Goal: Task Accomplishment & Management: Use online tool/utility

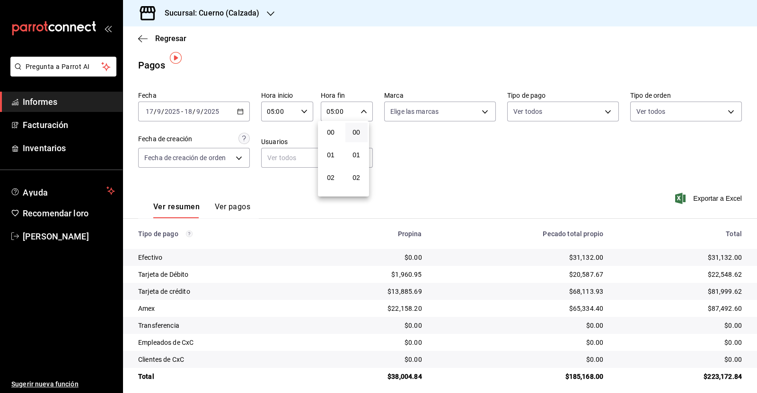
scroll to position [62, 0]
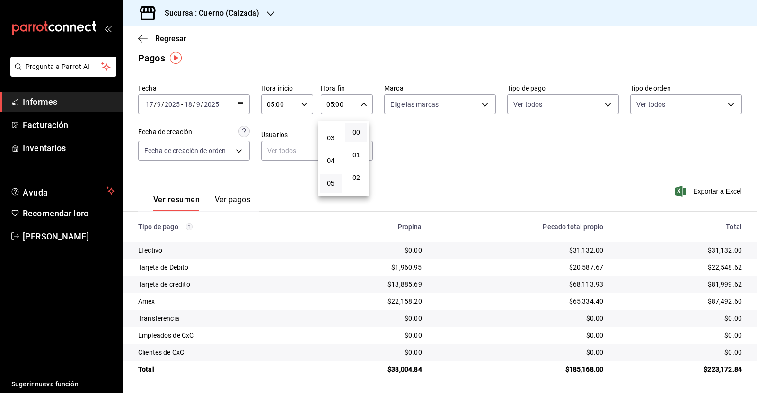
click at [364, 22] on div at bounding box center [378, 196] width 757 height 393
click at [269, 18] on div "Sucursal: Cuerno (Calzada)" at bounding box center [205, 13] width 148 height 26
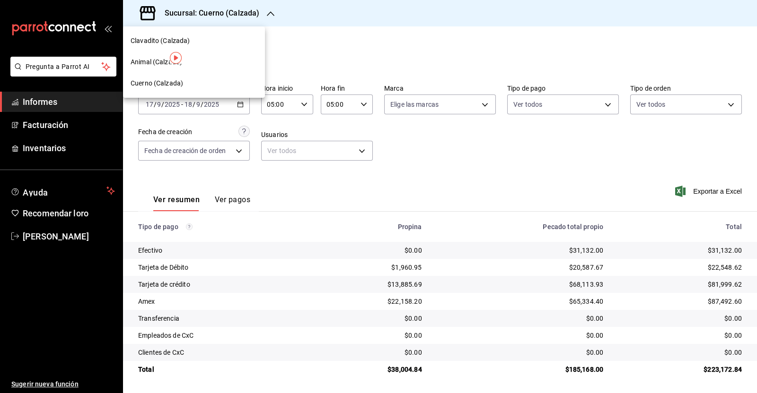
click at [161, 41] on font "Clavadito (Calzada)" at bounding box center [161, 41] width 60 height 8
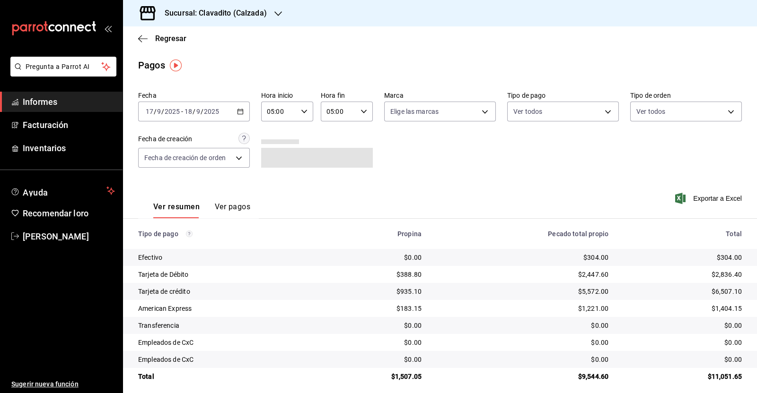
click at [238, 111] on icon "button" at bounding box center [240, 111] width 7 height 7
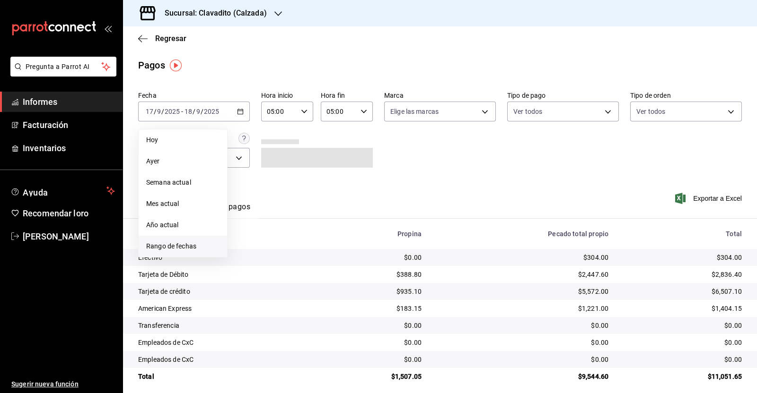
click at [177, 252] on li "Rango de fechas" at bounding box center [183, 246] width 88 height 21
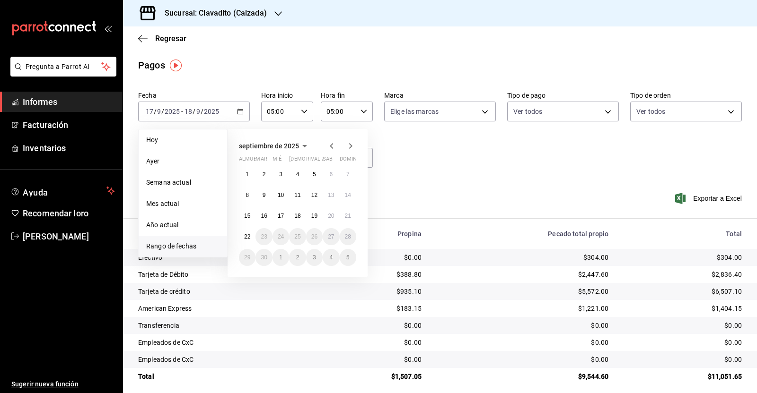
click at [282, 54] on main "Regresar Pagos Fecha [DATE] [DATE] - [DATE] [DATE] [DATE] [DATE] Semana actual …" at bounding box center [440, 213] width 634 height 374
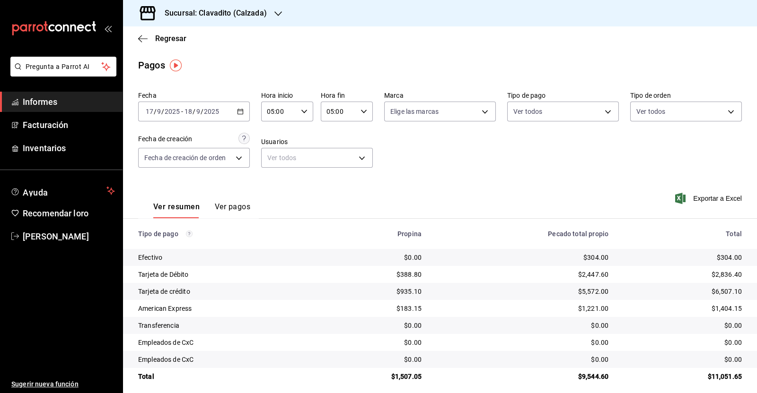
click at [241, 109] on icon "button" at bounding box center [240, 111] width 7 height 7
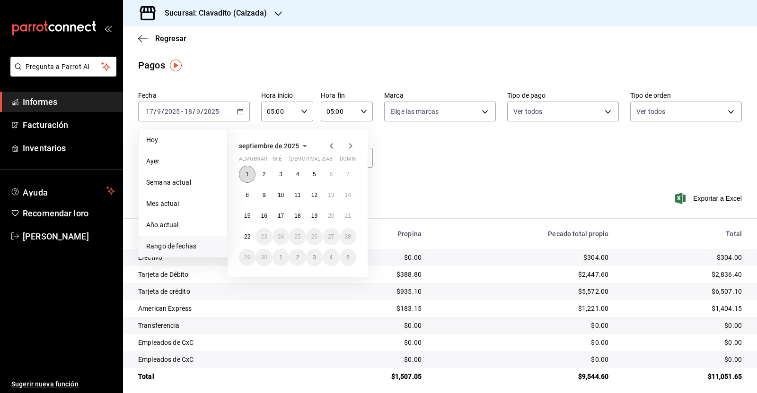
click at [246, 169] on button "1" at bounding box center [247, 174] width 17 height 17
click at [245, 238] on font "22" at bounding box center [247, 237] width 6 height 7
type input "00:00"
type input "23:59"
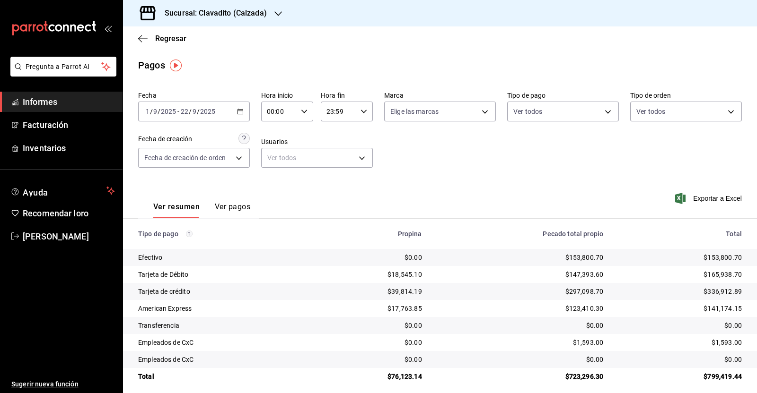
click at [301, 113] on icon "button" at bounding box center [304, 111] width 7 height 7
click at [275, 133] on font "05" at bounding box center [272, 132] width 8 height 8
type input "05:00"
click at [301, 132] on span "00" at bounding box center [297, 136] width 10 height 8
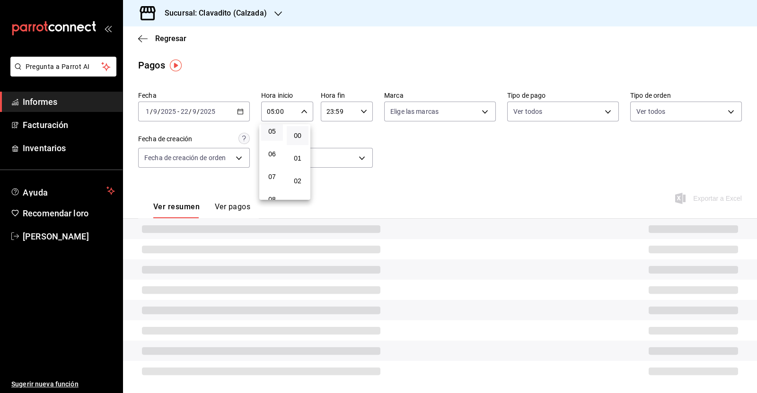
click at [358, 112] on div at bounding box center [378, 196] width 757 height 393
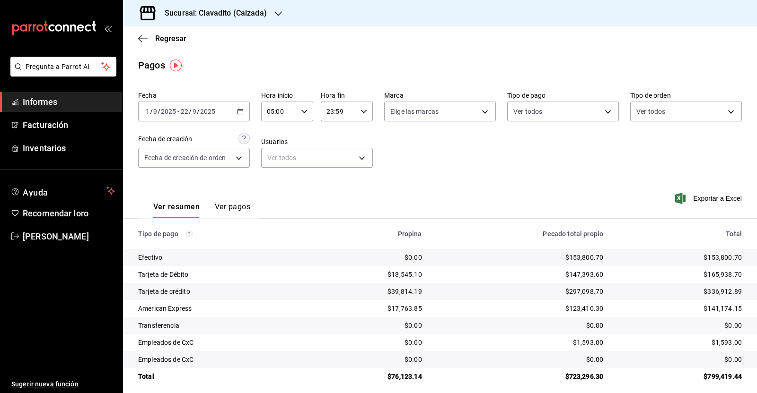
click at [360, 110] on icon "button" at bounding box center [363, 111] width 7 height 7
click at [331, 188] on font "05" at bounding box center [331, 191] width 8 height 8
click at [357, 129] on button "00" at bounding box center [356, 135] width 22 height 19
type input "05:00"
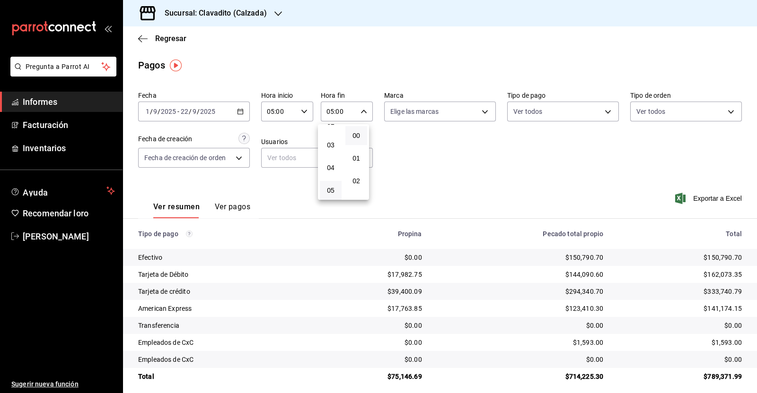
click at [515, 177] on div at bounding box center [378, 196] width 757 height 393
click at [693, 197] on font "Exportar a Excel" at bounding box center [717, 199] width 49 height 8
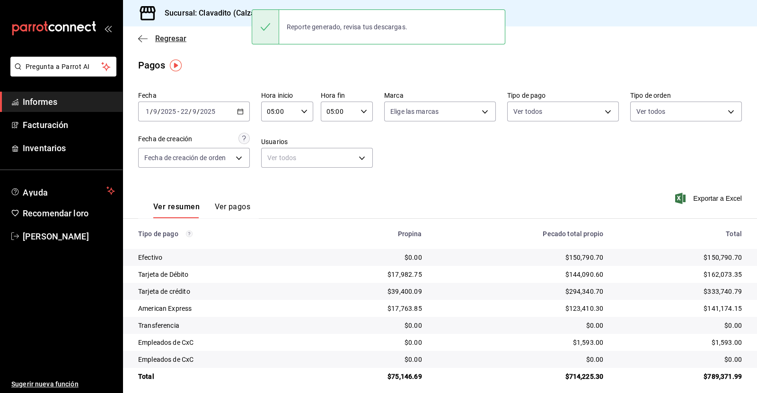
click at [142, 34] on span "Regresar" at bounding box center [162, 38] width 48 height 9
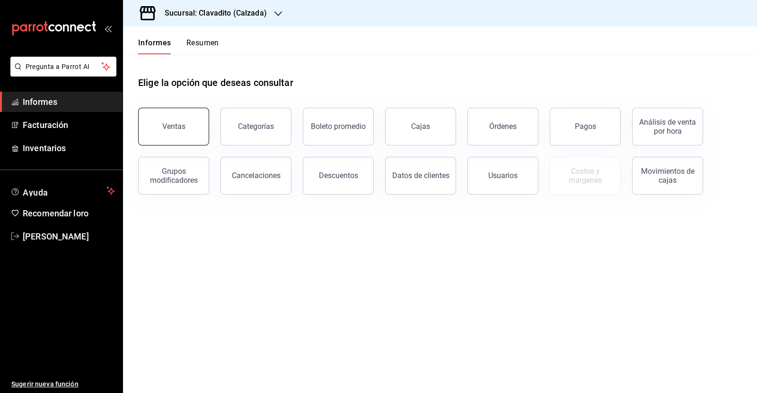
click at [180, 129] on font "Ventas" at bounding box center [173, 126] width 23 height 9
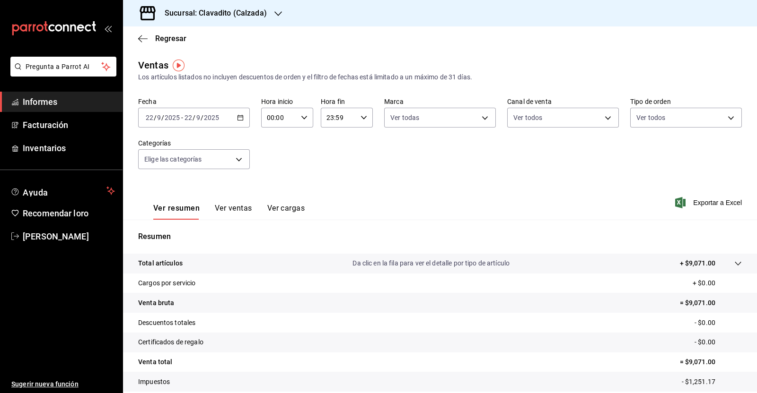
click at [242, 117] on div "[DATE] [DATE] - [DATE] [DATE]" at bounding box center [194, 118] width 112 height 20
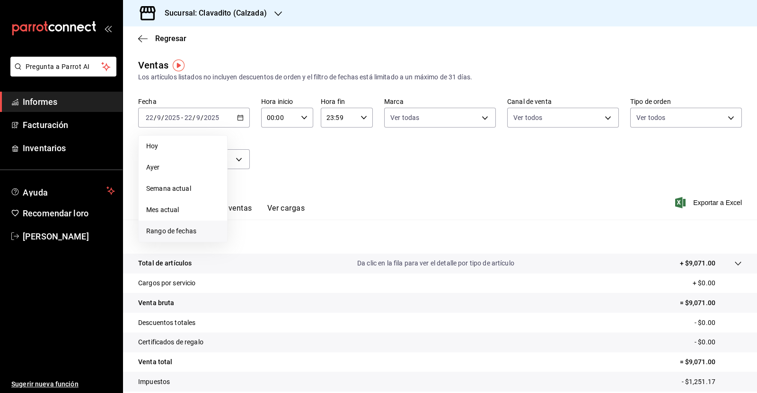
click at [159, 236] on li "Rango de fechas" at bounding box center [183, 231] width 88 height 21
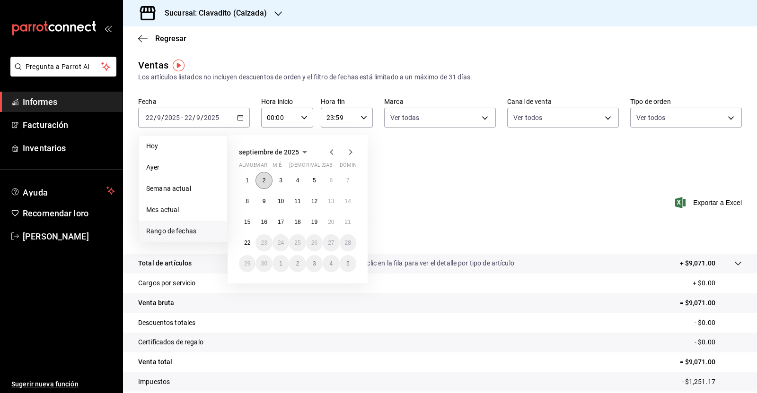
click at [256, 179] on button "2" at bounding box center [263, 180] width 17 height 17
click at [250, 179] on button "1" at bounding box center [247, 180] width 17 height 17
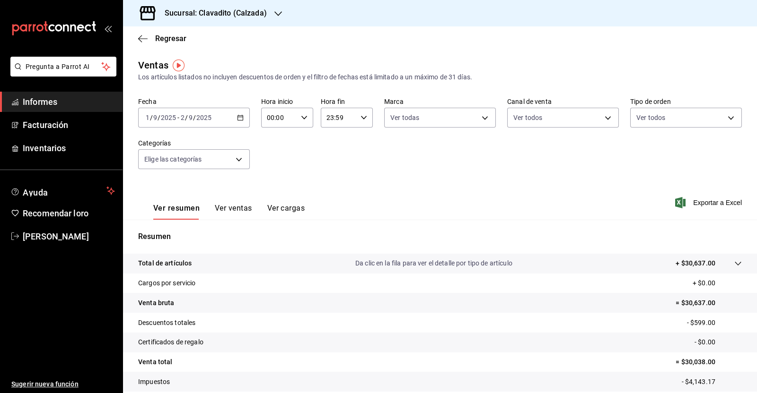
click at [239, 119] on icon "button" at bounding box center [240, 117] width 7 height 7
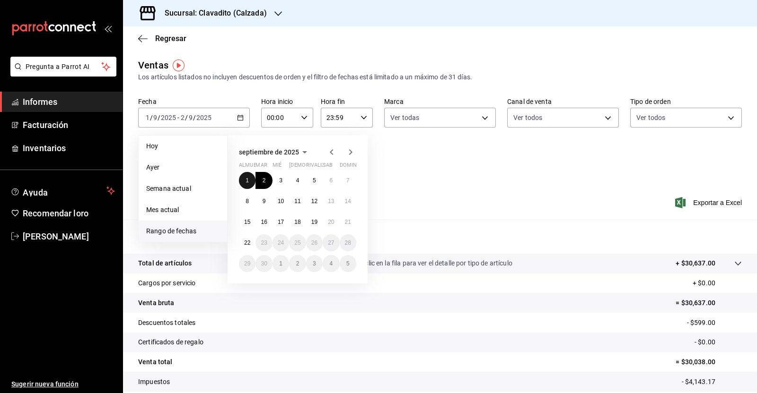
click at [244, 183] on button "1" at bounding box center [247, 180] width 17 height 17
click at [244, 241] on font "22" at bounding box center [247, 243] width 6 height 7
click at [245, 183] on font "1" at bounding box center [246, 180] width 3 height 7
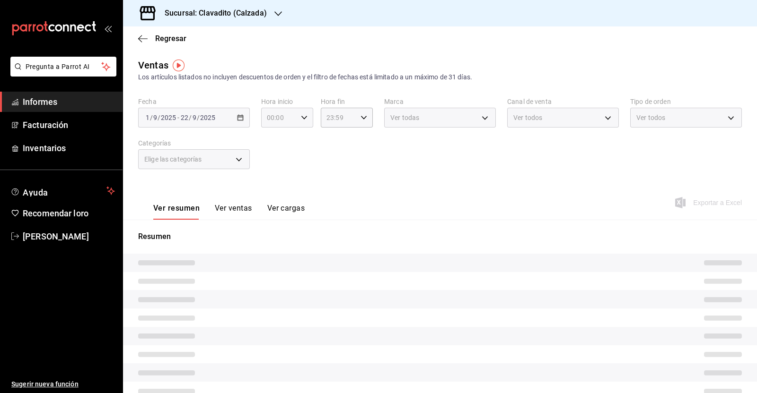
click at [301, 116] on icon "button" at bounding box center [304, 117] width 7 height 7
click at [273, 193] on button "05" at bounding box center [272, 196] width 22 height 19
type input "05:00"
click at [357, 142] on div at bounding box center [378, 196] width 757 height 393
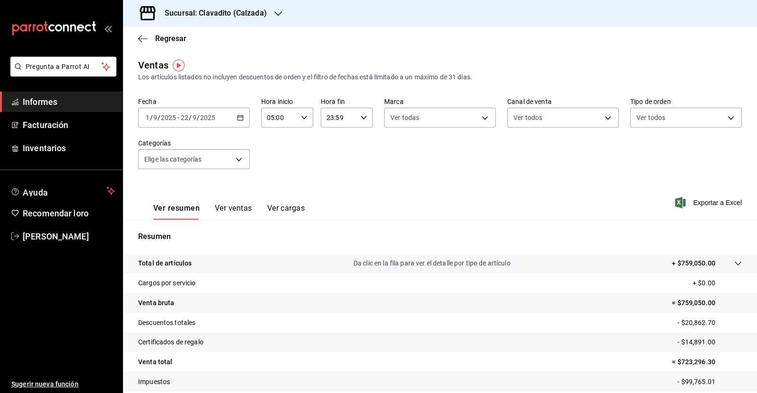
click at [360, 115] on icon "button" at bounding box center [363, 117] width 7 height 7
click at [332, 135] on font "05" at bounding box center [331, 134] width 8 height 8
click at [360, 145] on span "00" at bounding box center [356, 142] width 10 height 8
type input "05:00"
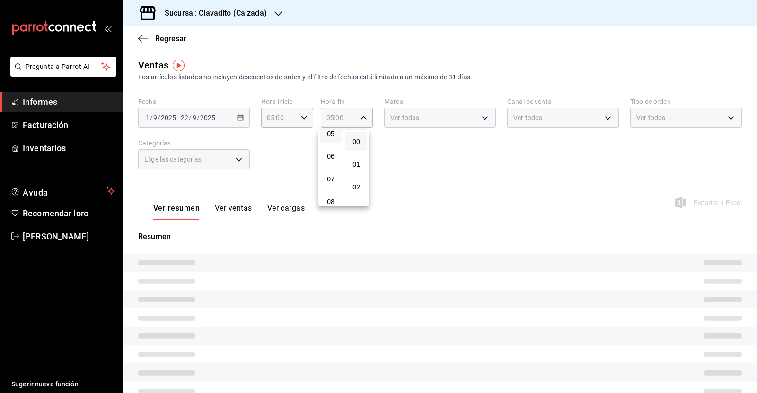
click at [428, 157] on div at bounding box center [378, 196] width 757 height 393
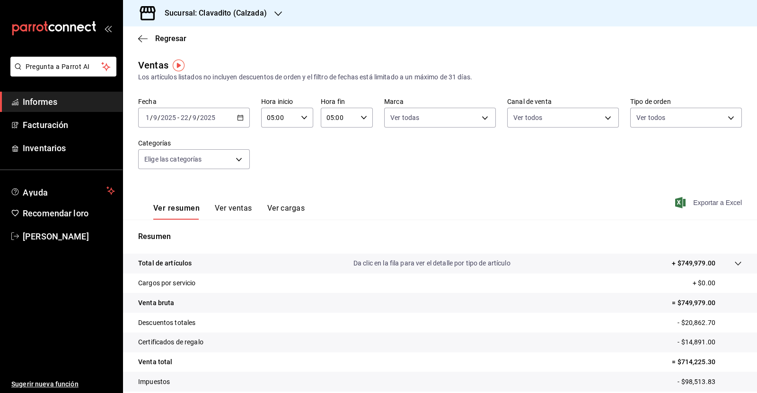
click at [693, 200] on font "Exportar a Excel" at bounding box center [717, 203] width 49 height 8
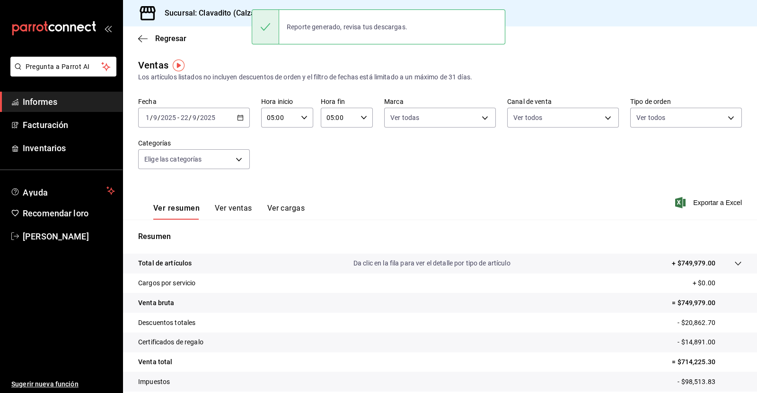
click at [223, 16] on font "Sucursal: Clavadito (Calzada)" at bounding box center [216, 13] width 102 height 9
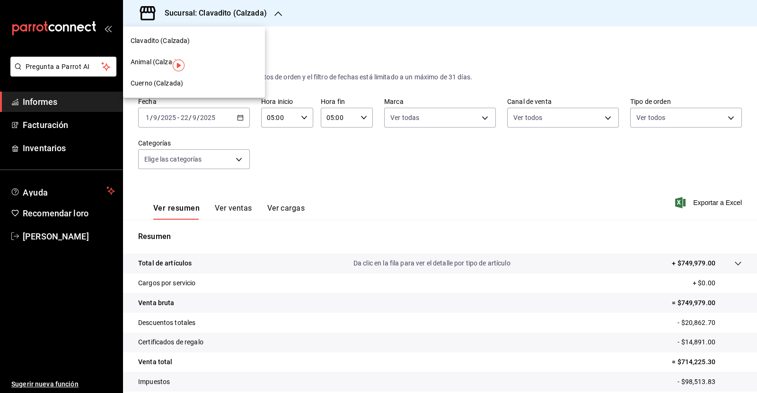
click at [153, 81] on font "Cuerno (Calzada)" at bounding box center [157, 83] width 52 height 8
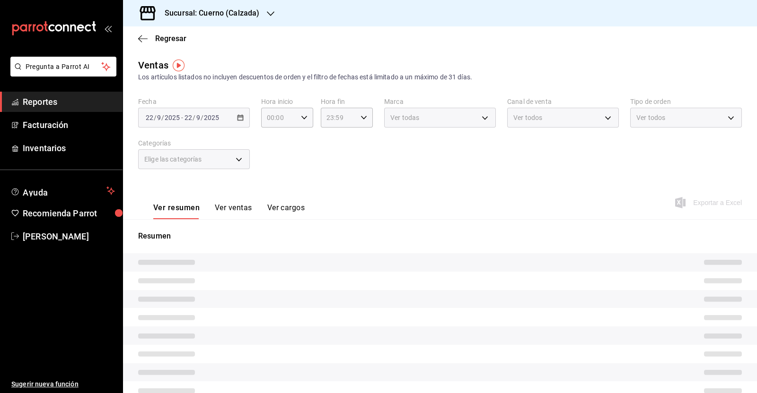
type input "05:00"
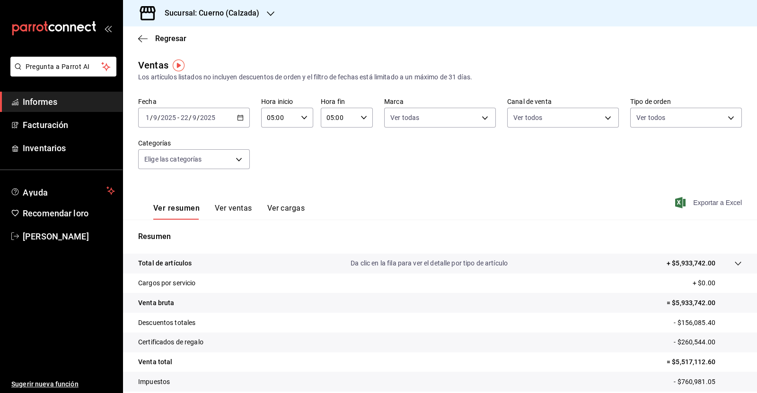
click at [705, 202] on font "Exportar a Excel" at bounding box center [717, 203] width 49 height 8
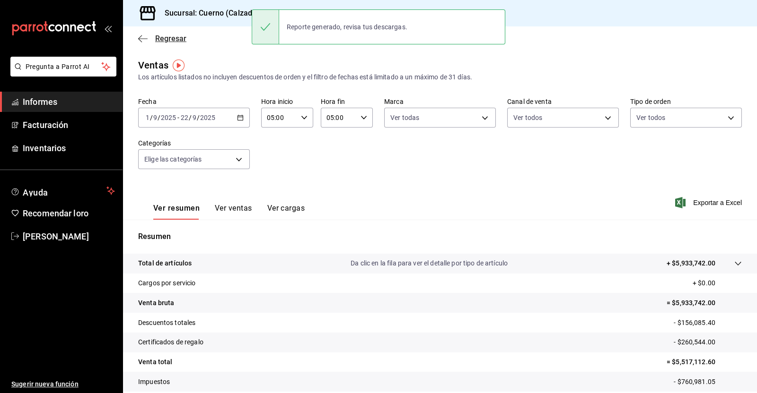
click at [142, 35] on icon "button" at bounding box center [142, 39] width 9 height 9
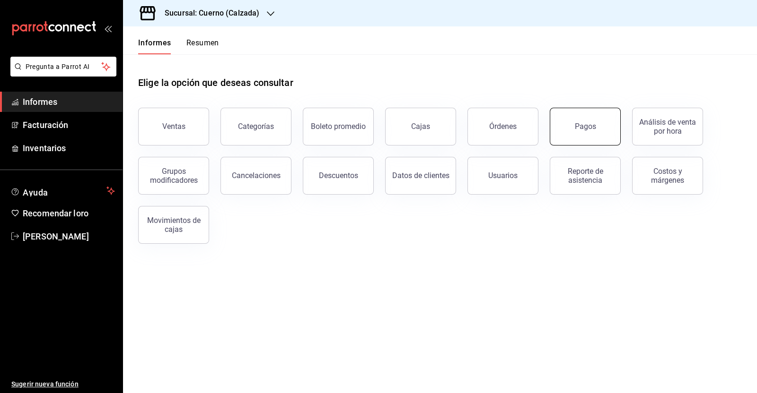
click at [607, 131] on button "Pagos" at bounding box center [585, 127] width 71 height 38
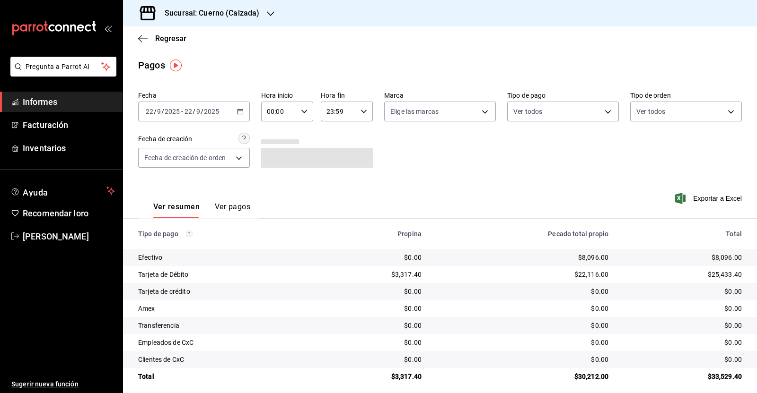
click at [242, 109] on \(Stroke\) "button" at bounding box center [242, 109] width 0 height 0
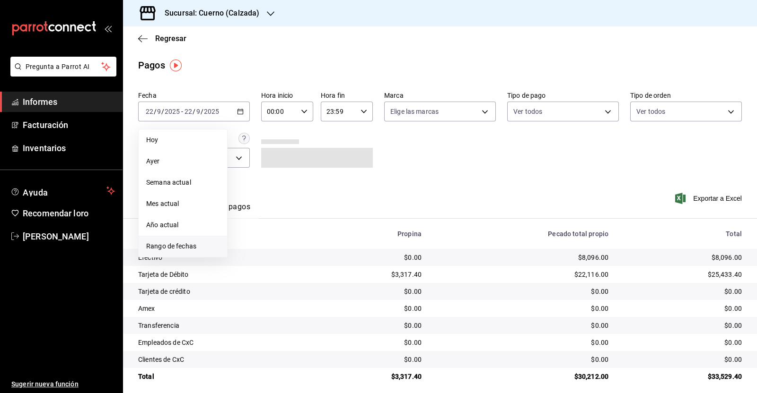
click at [172, 243] on font "Rango de fechas" at bounding box center [171, 247] width 50 height 8
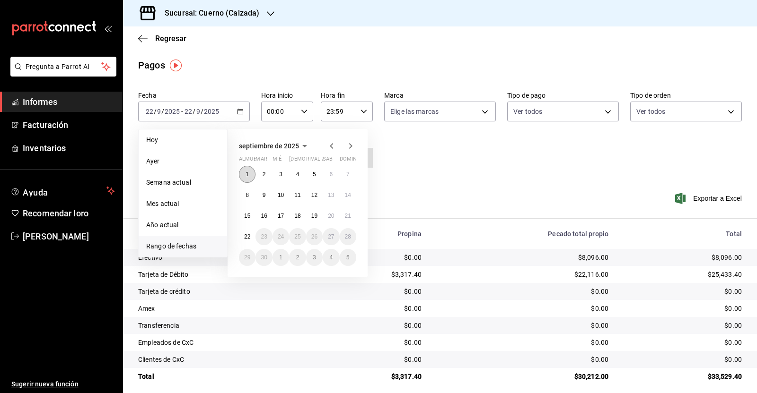
click at [245, 172] on font "1" at bounding box center [246, 174] width 3 height 7
click at [248, 237] on font "22" at bounding box center [247, 237] width 6 height 7
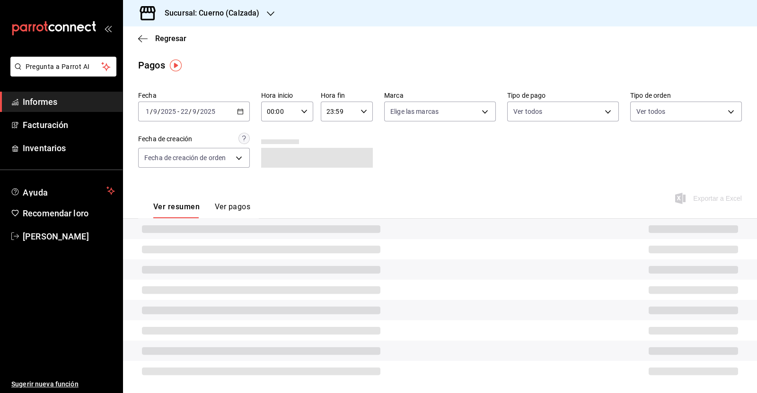
click at [302, 114] on icon "button" at bounding box center [304, 111] width 7 height 7
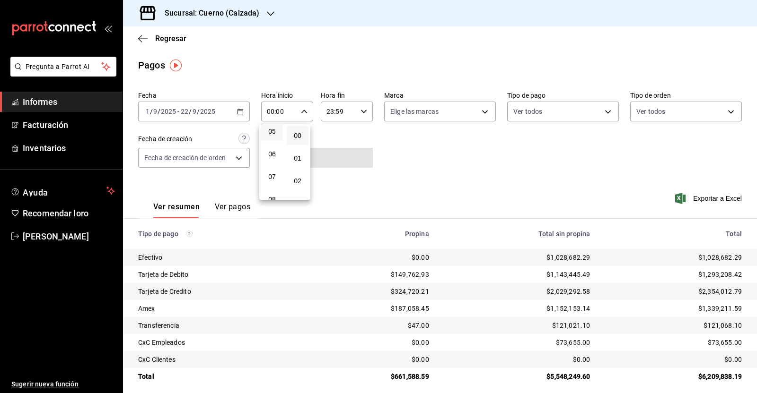
drag, startPoint x: 274, startPoint y: 131, endPoint x: 282, endPoint y: 129, distance: 7.8
click at [274, 131] on font "05" at bounding box center [272, 132] width 8 height 8
type input "05:00"
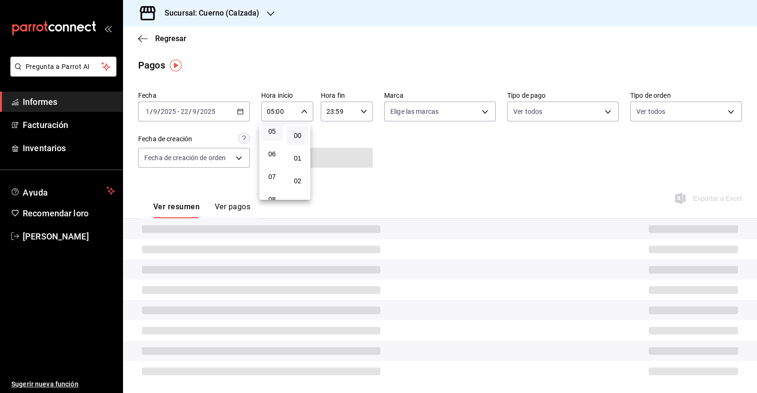
click at [363, 112] on div at bounding box center [378, 196] width 757 height 393
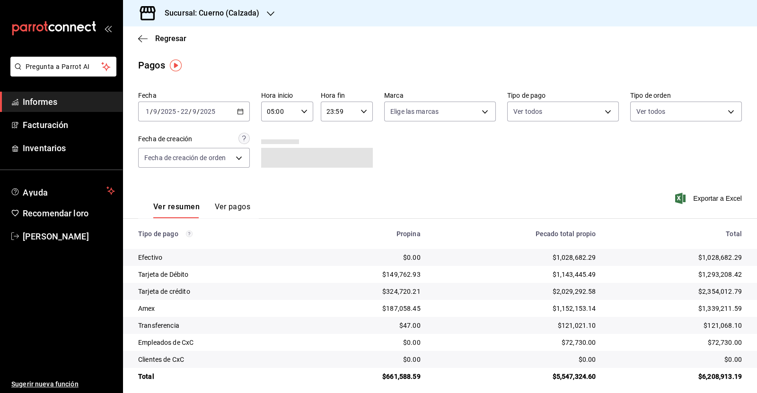
click at [360, 113] on icon "button" at bounding box center [363, 111] width 7 height 7
click at [334, 130] on font "05" at bounding box center [331, 128] width 8 height 8
click at [354, 135] on font "00" at bounding box center [356, 136] width 8 height 8
type input "05:00"
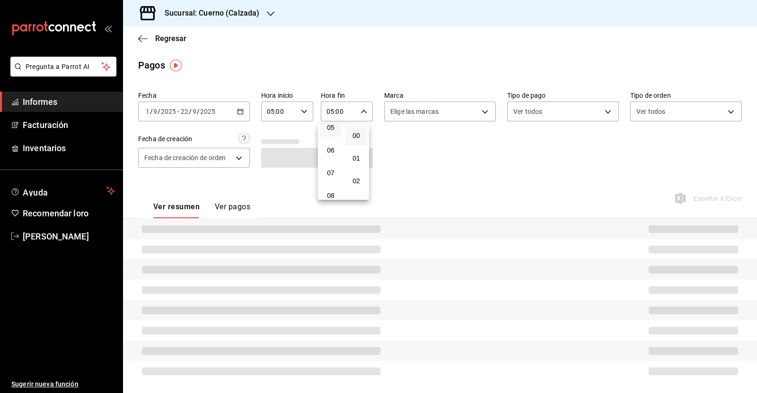
click at [429, 145] on div at bounding box center [378, 196] width 757 height 393
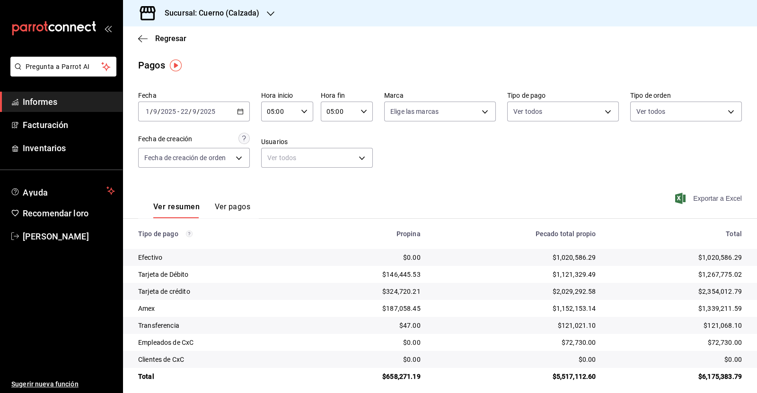
click at [693, 197] on font "Exportar a Excel" at bounding box center [717, 199] width 49 height 8
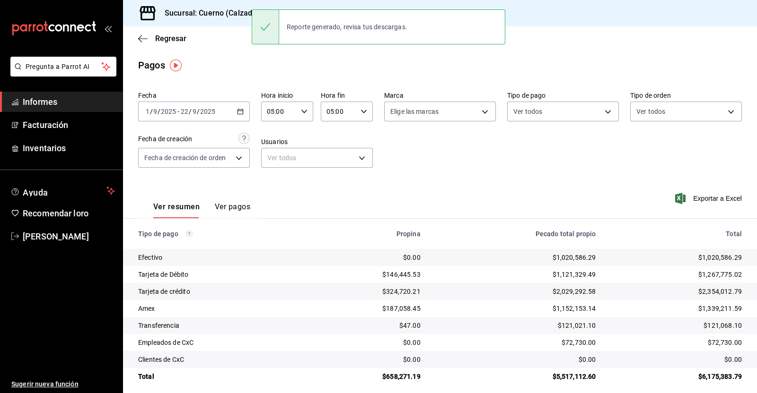
click at [209, 17] on h3 "Sucursal: Cuerno (Calzada)" at bounding box center [208, 13] width 102 height 11
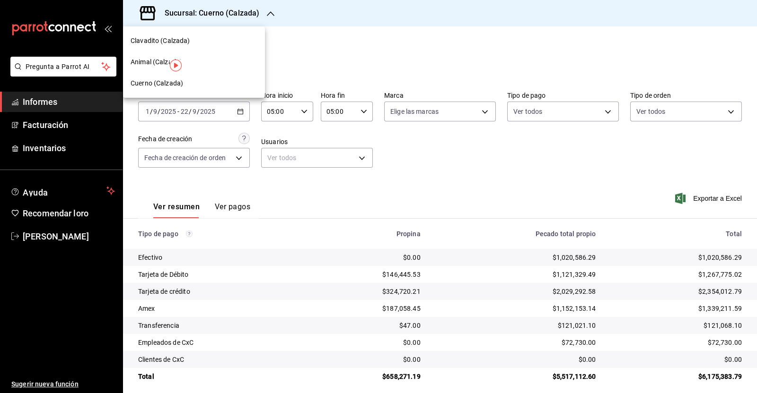
click at [143, 56] on div "Animal (Calzada)" at bounding box center [194, 62] width 142 height 21
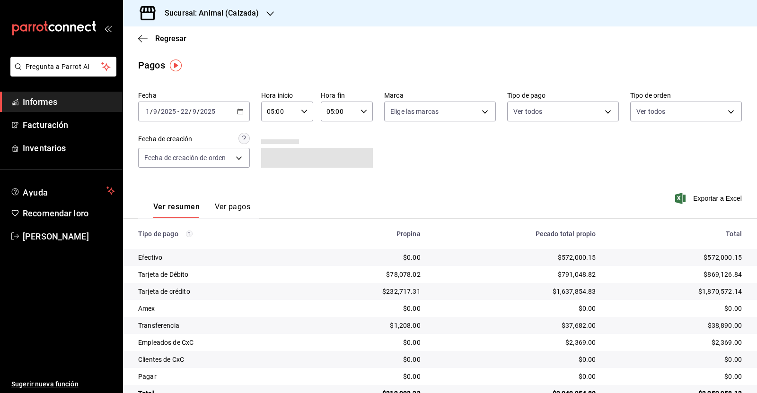
click at [238, 111] on \(Stroke\) "button" at bounding box center [240, 111] width 5 height 0
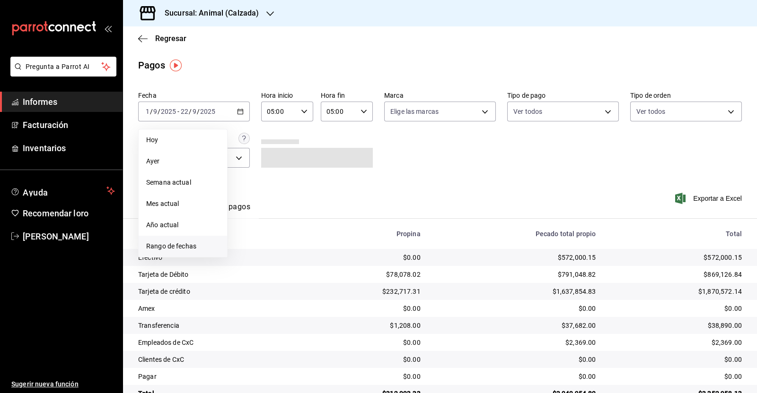
click at [170, 244] on font "Rango de fechas" at bounding box center [171, 247] width 50 height 8
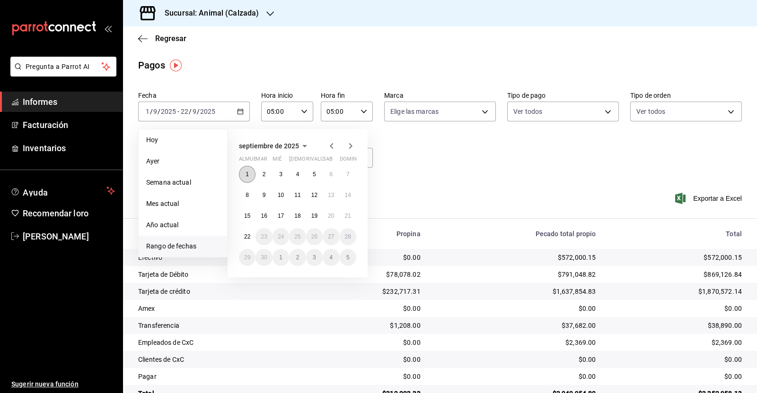
click at [246, 172] on font "1" at bounding box center [246, 174] width 3 height 7
click at [243, 236] on button "22" at bounding box center [247, 236] width 17 height 17
type input "00:00"
type input "23:59"
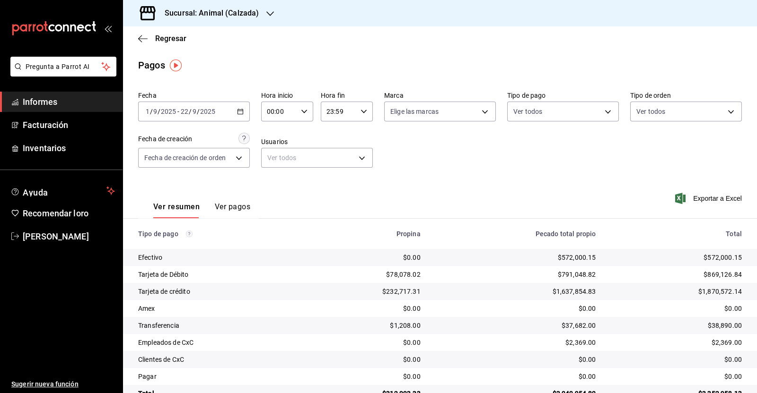
click at [301, 117] on div "00:00 Hora inicio" at bounding box center [287, 112] width 52 height 20
click at [271, 137] on button "05" at bounding box center [272, 131] width 22 height 19
type input "05:00"
click at [360, 109] on div at bounding box center [378, 196] width 757 height 393
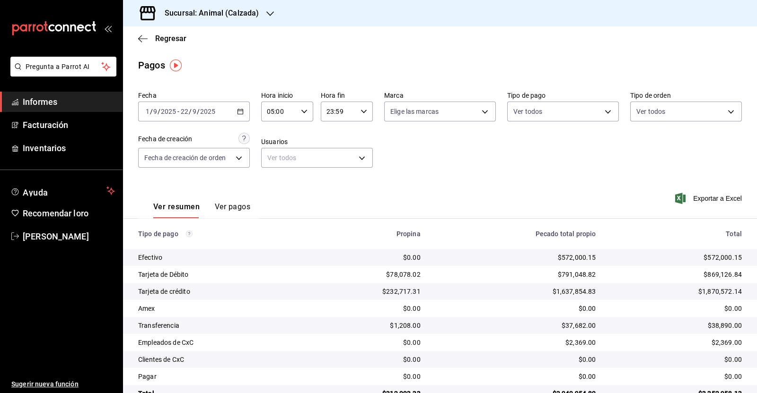
click at [360, 116] on div "23:59 Hora fin" at bounding box center [347, 112] width 52 height 20
click at [332, 129] on font "05" at bounding box center [331, 128] width 8 height 8
click at [356, 133] on font "00" at bounding box center [356, 136] width 8 height 8
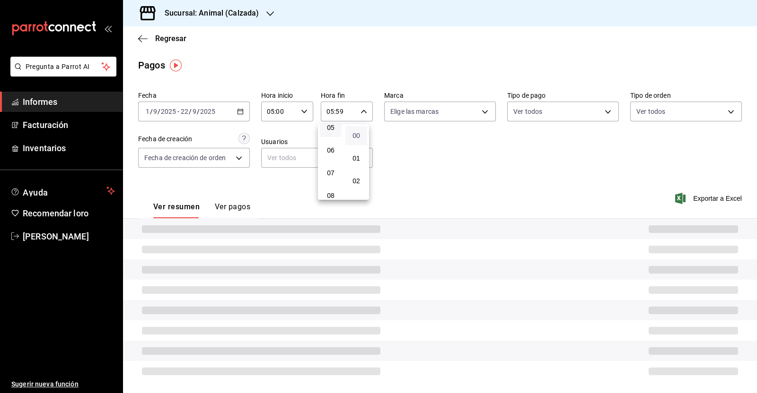
type input "05:00"
click at [471, 141] on div at bounding box center [378, 196] width 757 height 393
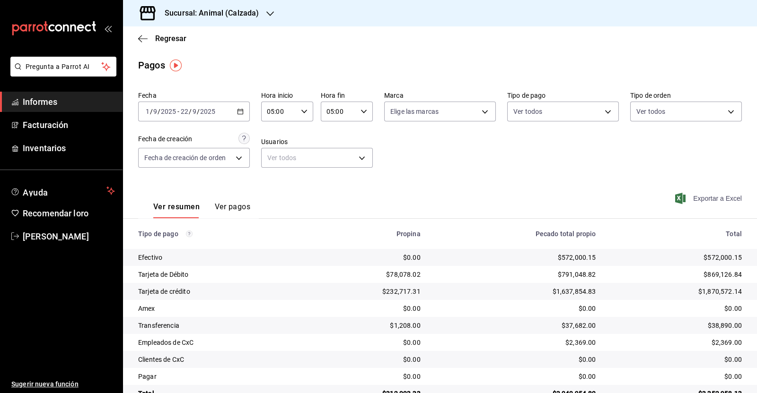
click at [709, 202] on font "Exportar a Excel" at bounding box center [717, 199] width 49 height 8
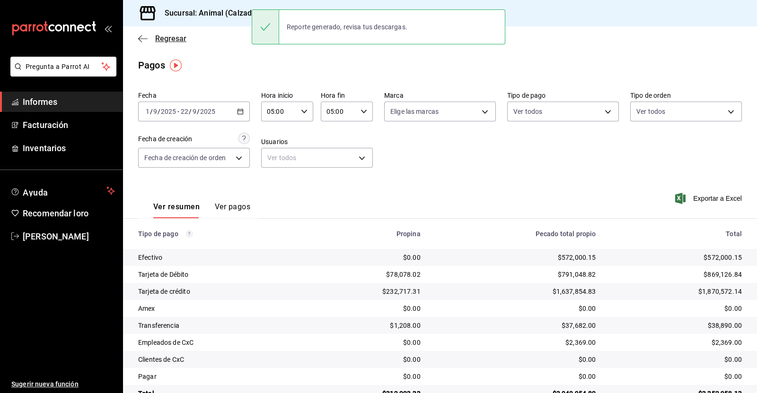
click at [142, 39] on icon "button" at bounding box center [142, 39] width 9 height 9
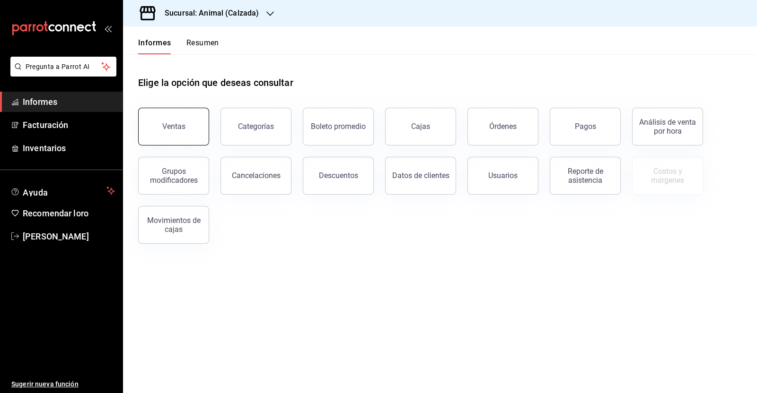
click at [175, 131] on button "Ventas" at bounding box center [173, 127] width 71 height 38
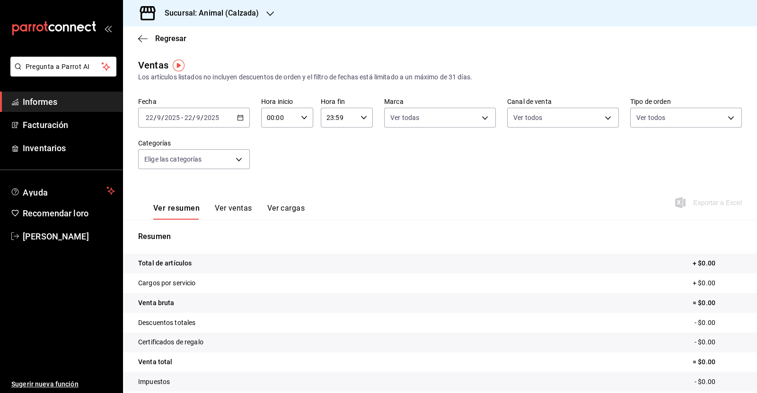
click at [237, 120] on icon "button" at bounding box center [240, 117] width 7 height 7
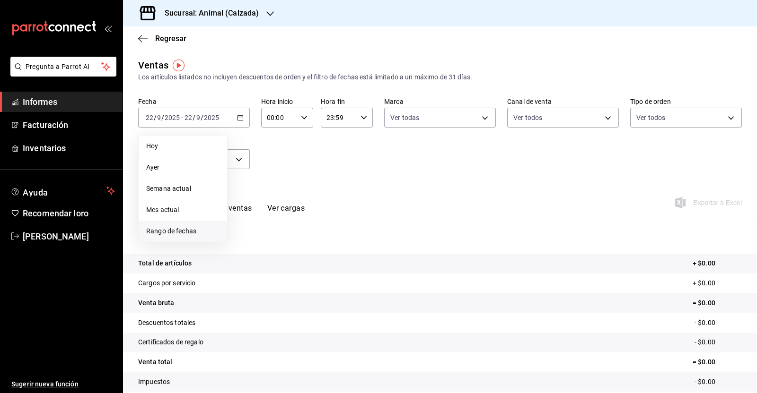
click at [188, 226] on li "Rango de fechas" at bounding box center [183, 231] width 88 height 21
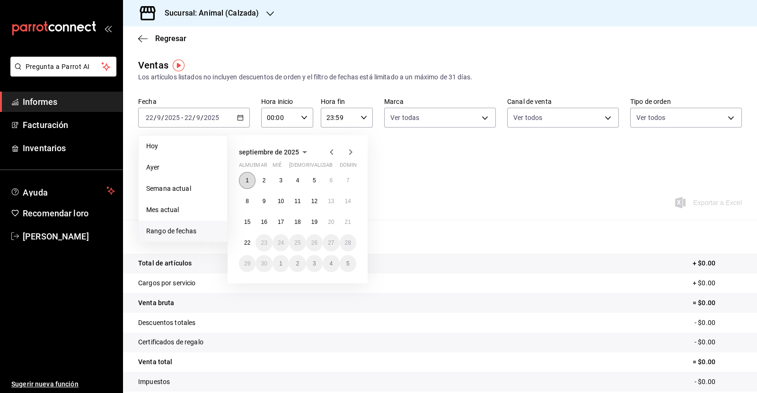
click at [248, 179] on font "1" at bounding box center [246, 180] width 3 height 7
click at [246, 244] on font "22" at bounding box center [247, 243] width 6 height 7
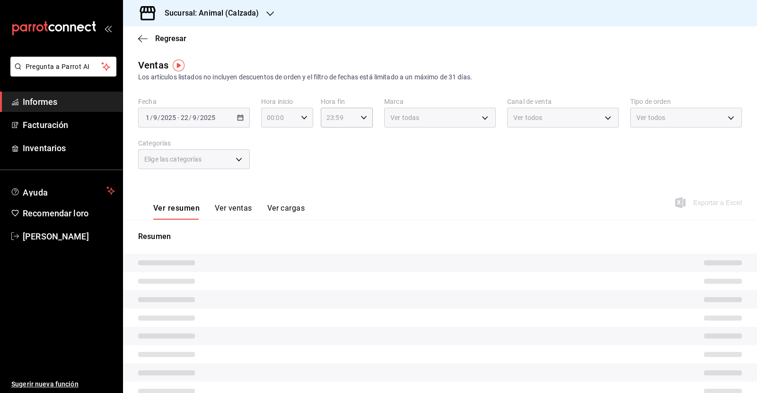
click at [301, 118] on icon "button" at bounding box center [304, 117] width 7 height 7
click at [274, 195] on font "05" at bounding box center [272, 197] width 8 height 8
type input "05:00"
click at [358, 120] on div at bounding box center [378, 196] width 757 height 393
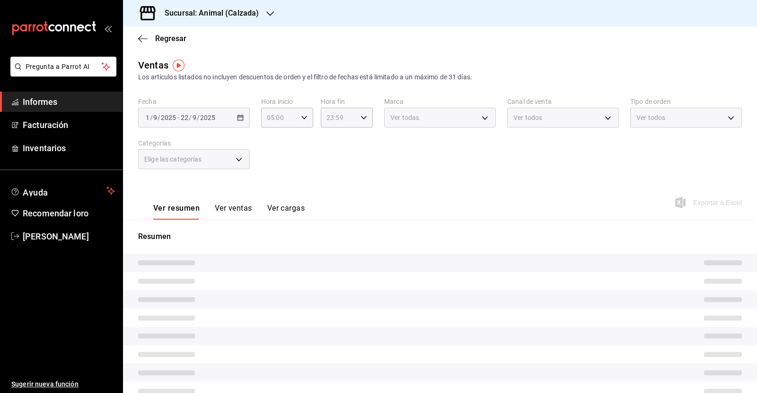
click at [360, 120] on icon "button" at bounding box center [363, 117] width 7 height 7
click at [332, 194] on font "05" at bounding box center [331, 193] width 8 height 8
click at [358, 138] on font "00" at bounding box center [356, 142] width 8 height 8
type input "05:00"
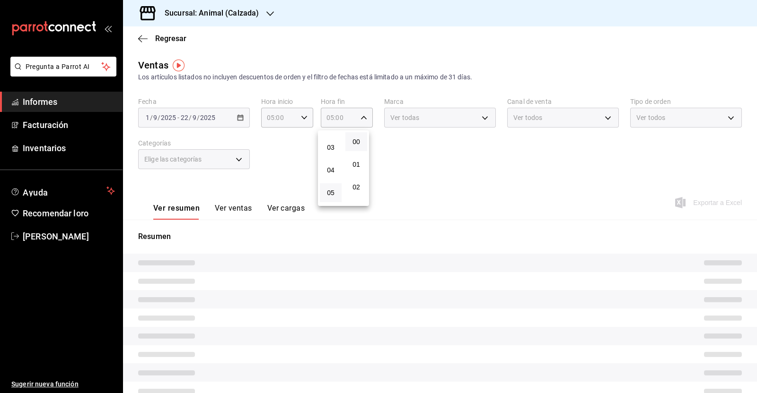
click at [424, 143] on div at bounding box center [378, 196] width 757 height 393
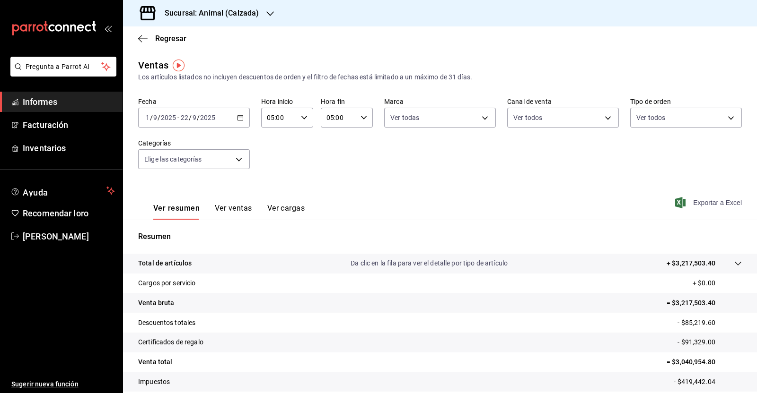
click at [698, 206] on font "Exportar a Excel" at bounding box center [717, 203] width 49 height 8
